Goal: Find contact information: Find contact information

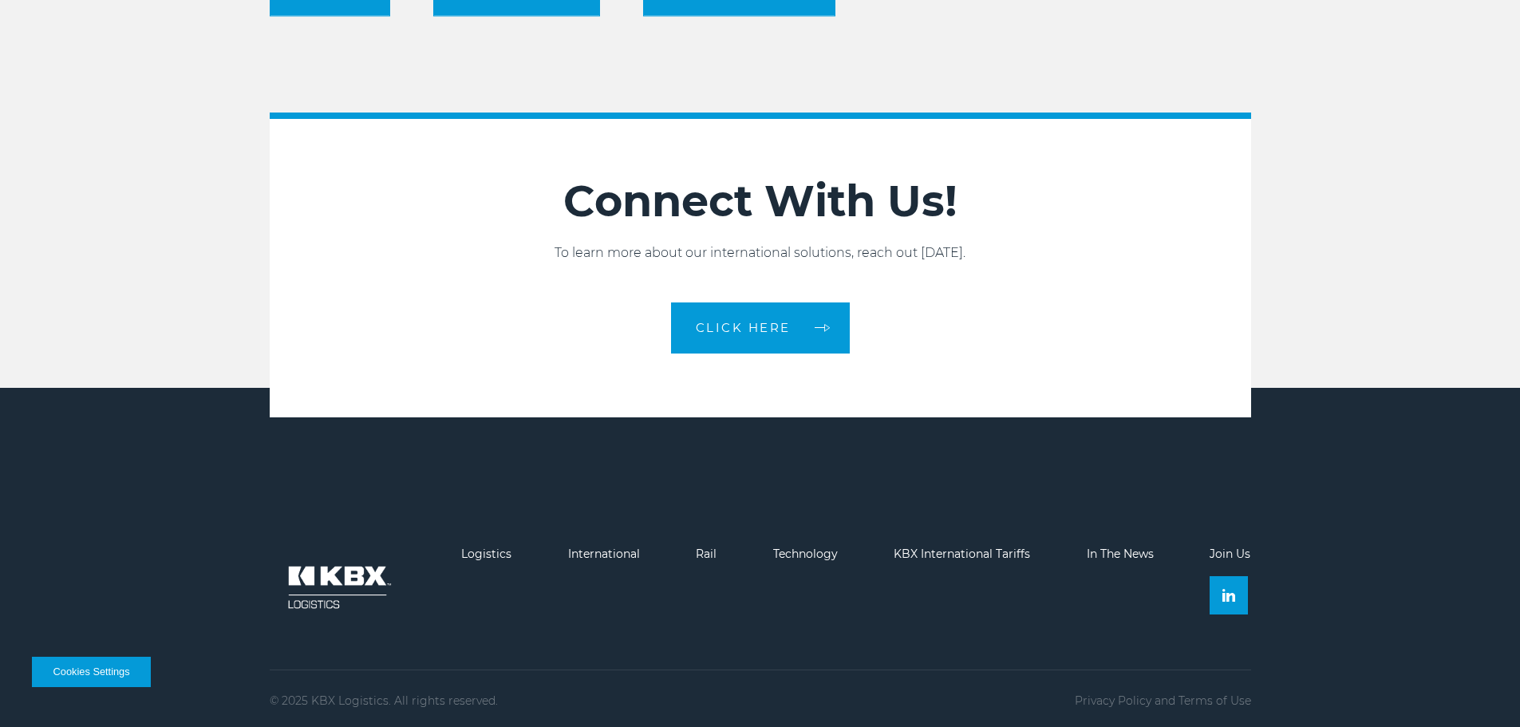
scroll to position [2581, 0]
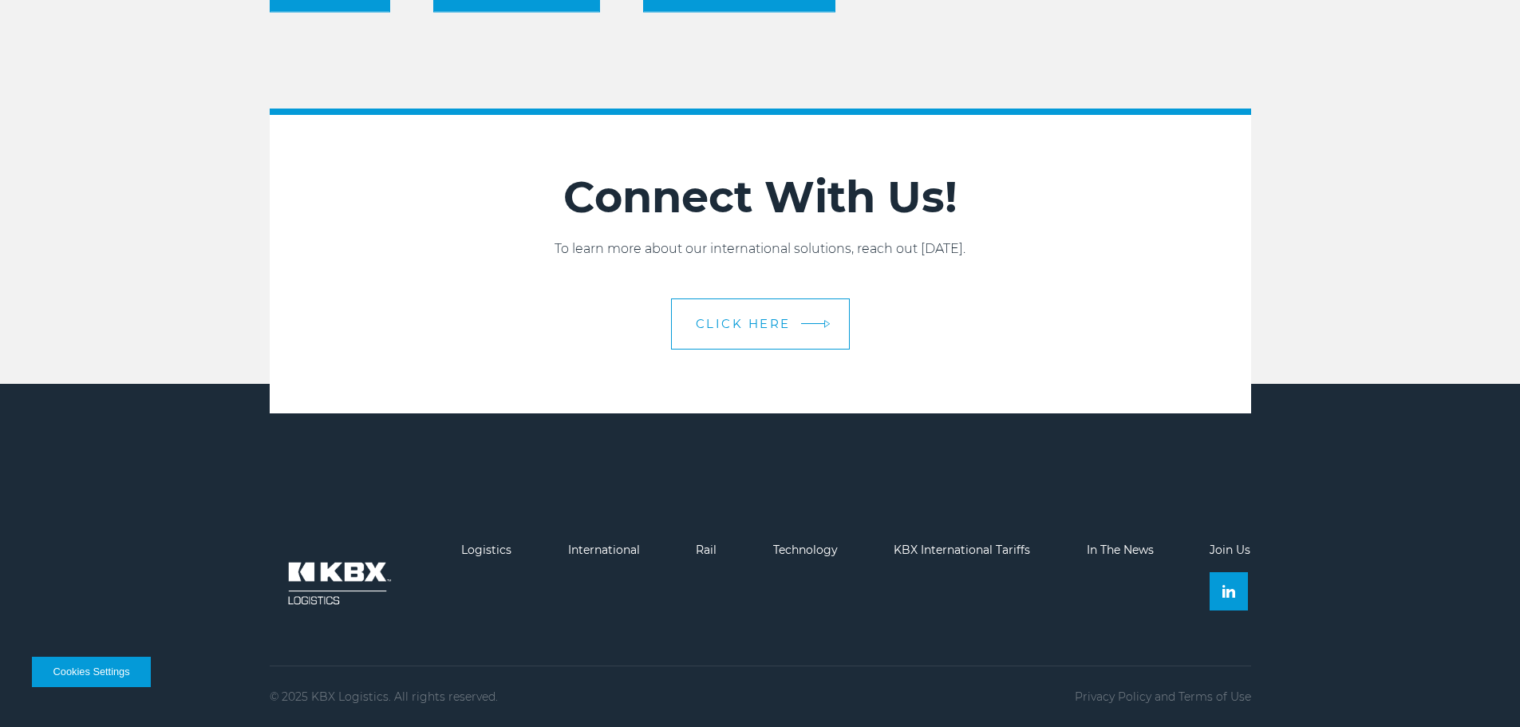
click at [777, 318] on span "CLICK HERE" at bounding box center [743, 324] width 95 height 12
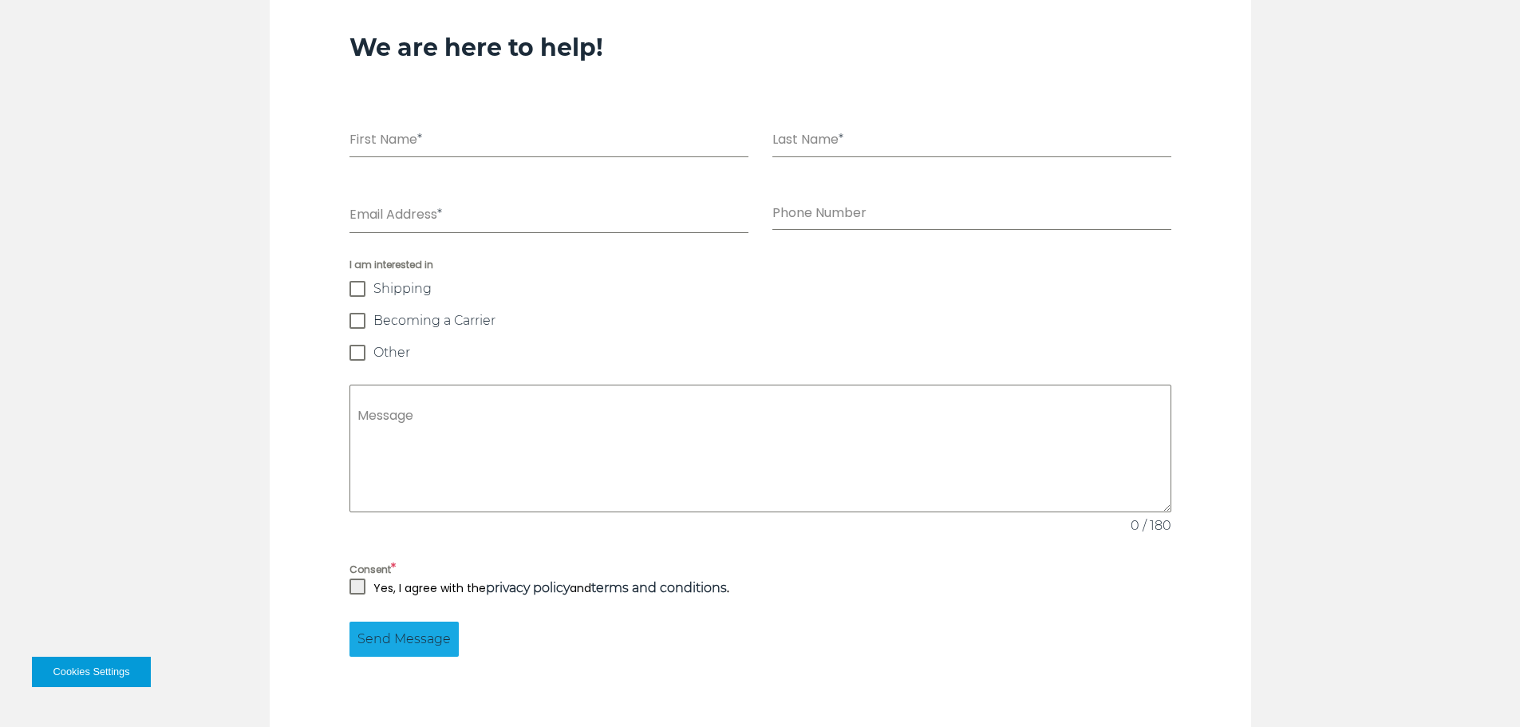
scroll to position [1443, 0]
